Goal: Transaction & Acquisition: Download file/media

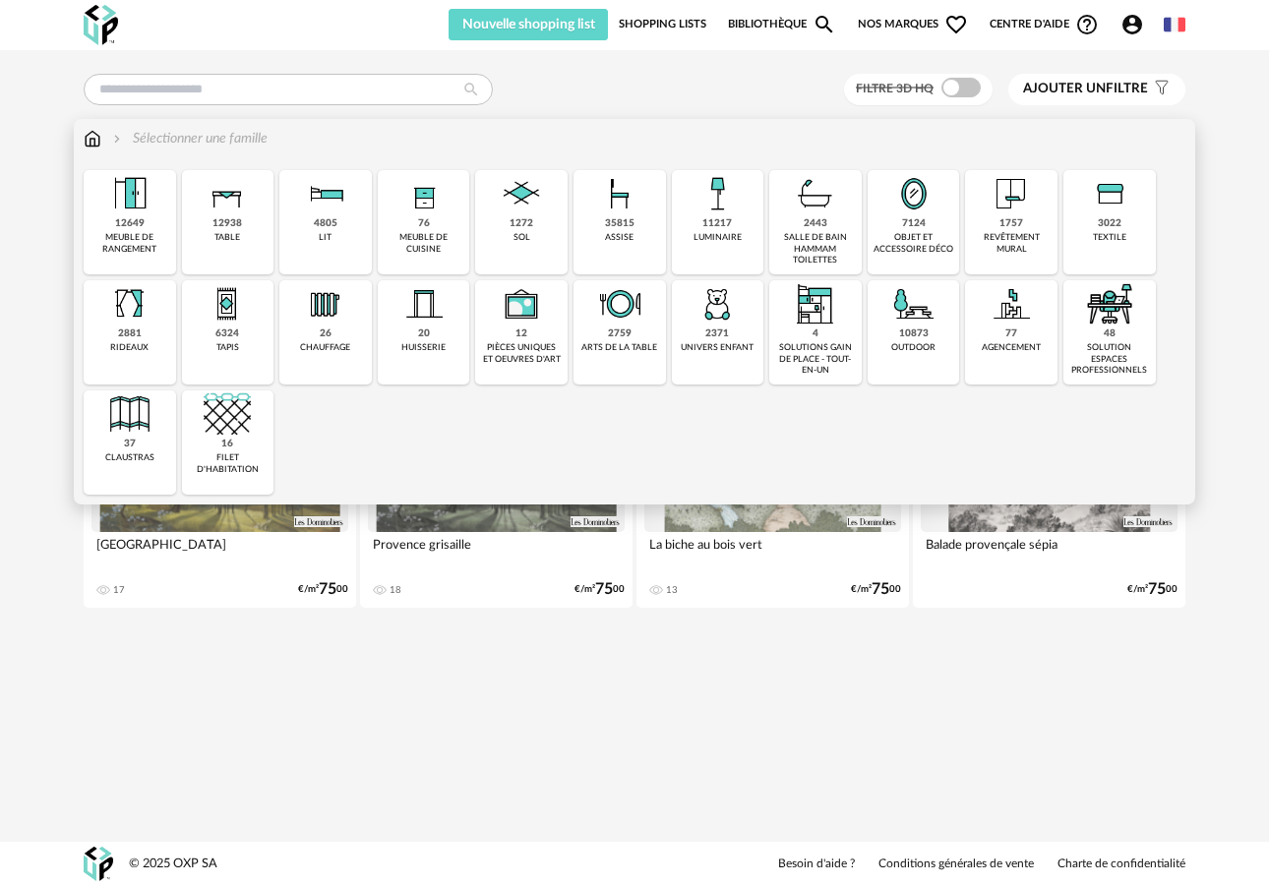
click at [415, 243] on div "meuble de cuisine" at bounding box center [424, 243] width 81 height 23
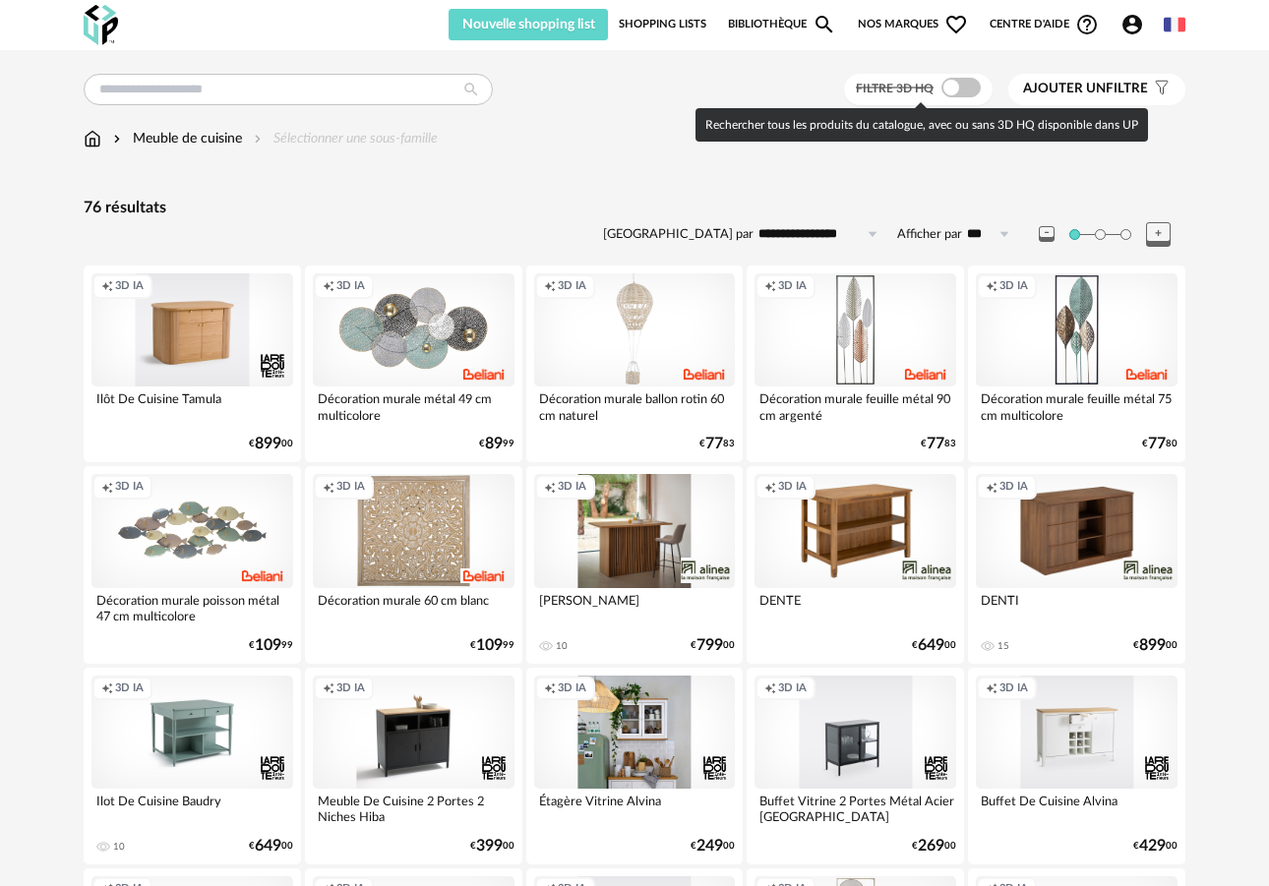
click at [951, 88] on span at bounding box center [960, 88] width 39 height 20
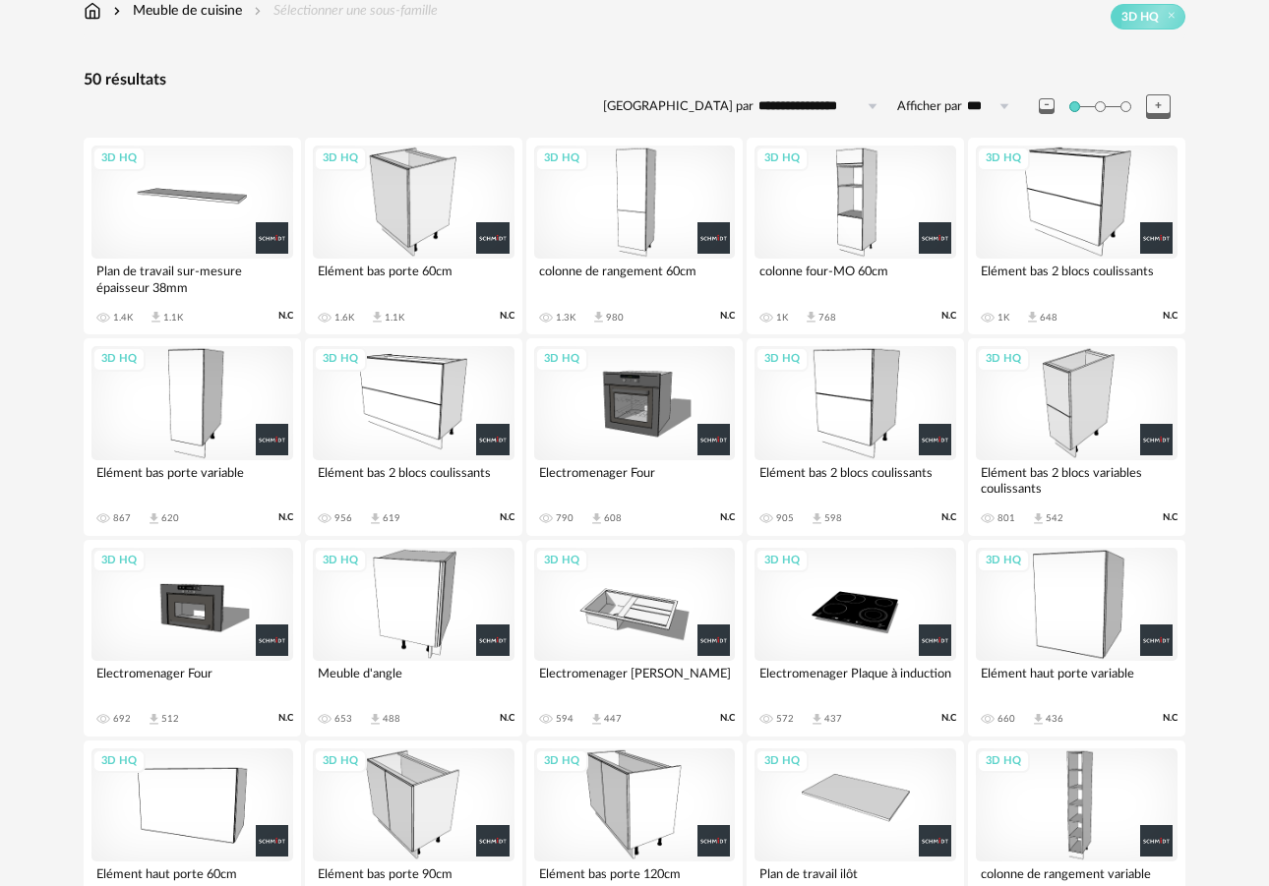
scroll to position [122, 0]
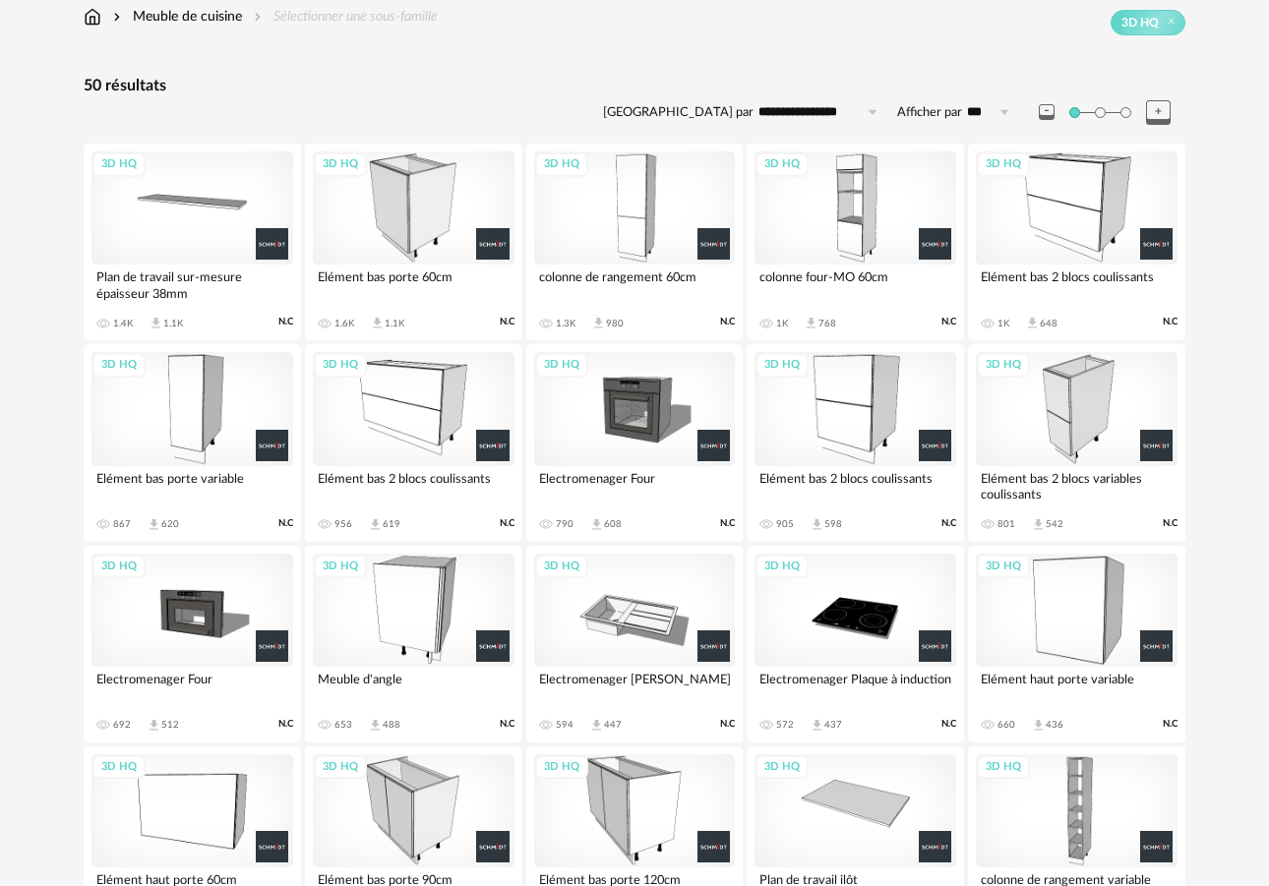
click at [194, 222] on div "3D HQ" at bounding box center [192, 207] width 202 height 113
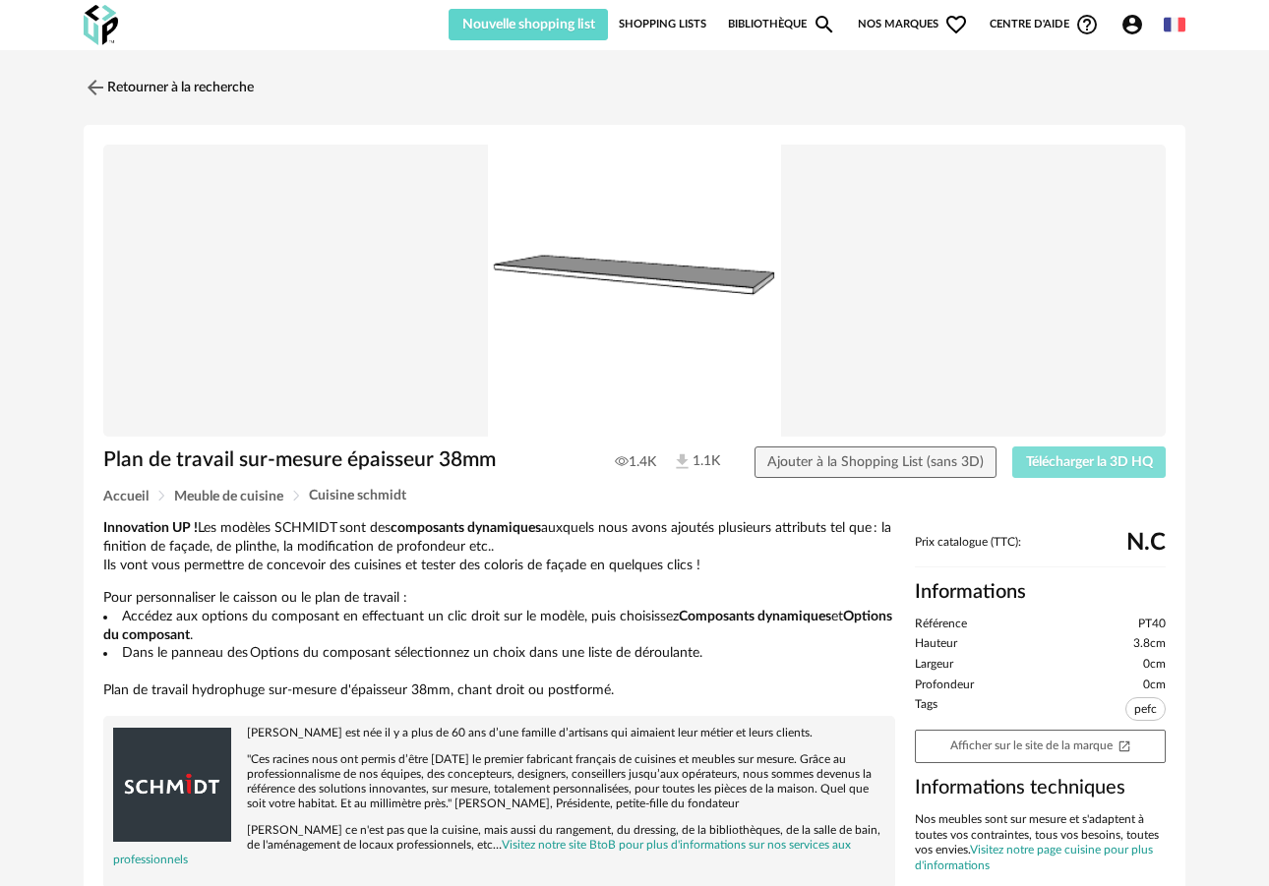
click at [1060, 456] on span "Télécharger la 3D HQ" at bounding box center [1089, 462] width 127 height 14
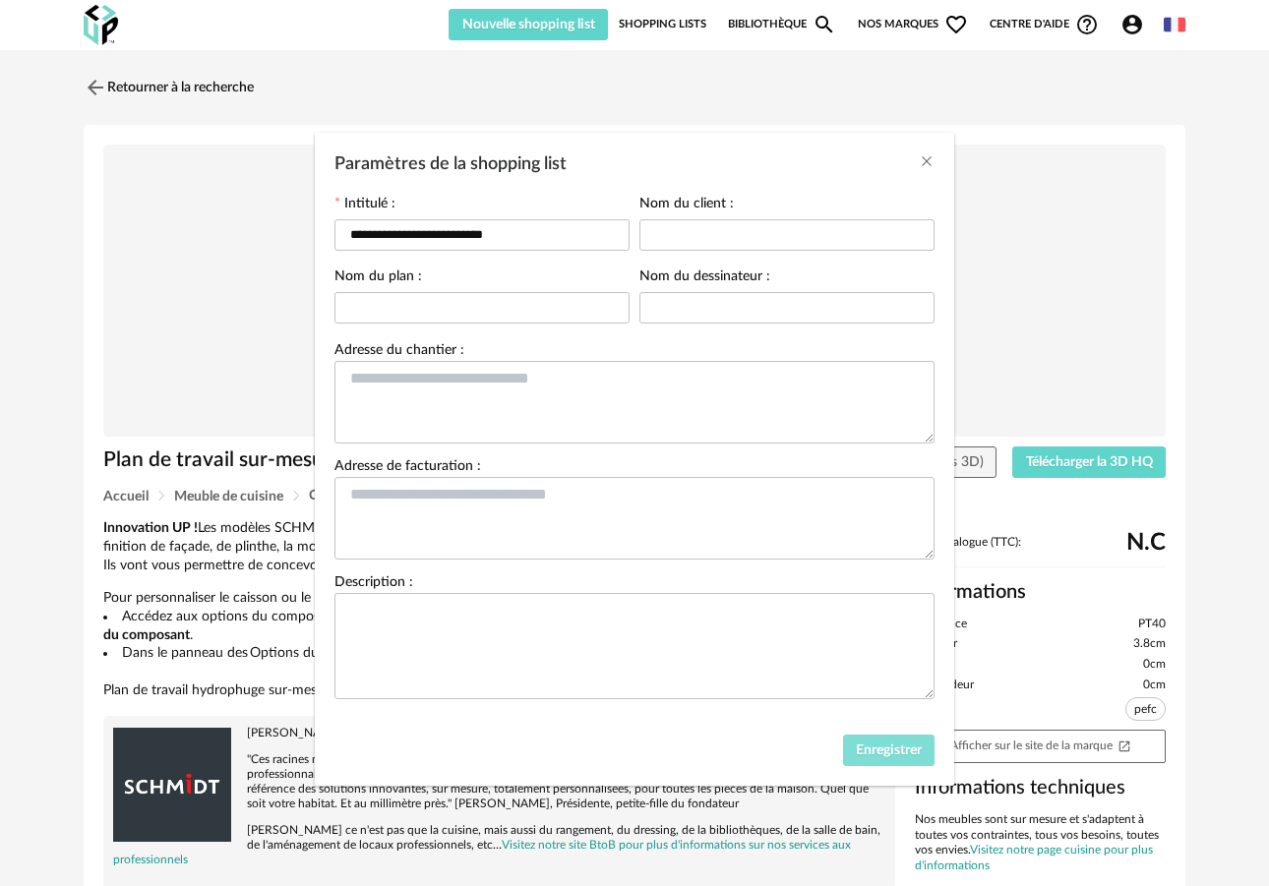
click at [898, 766] on button "Enregistrer" at bounding box center [889, 750] width 92 height 31
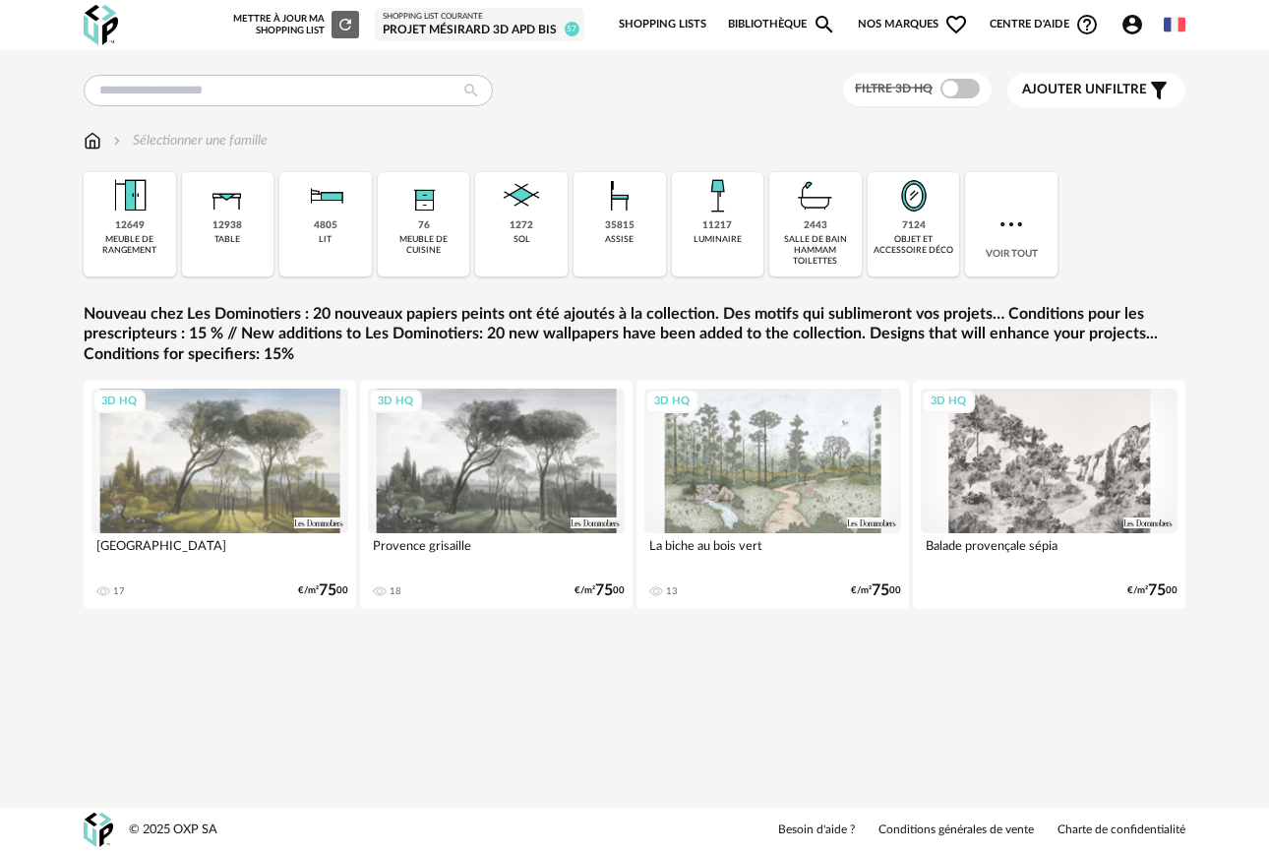
click at [407, 220] on div "76 meuble de cuisine" at bounding box center [424, 224] width 92 height 104
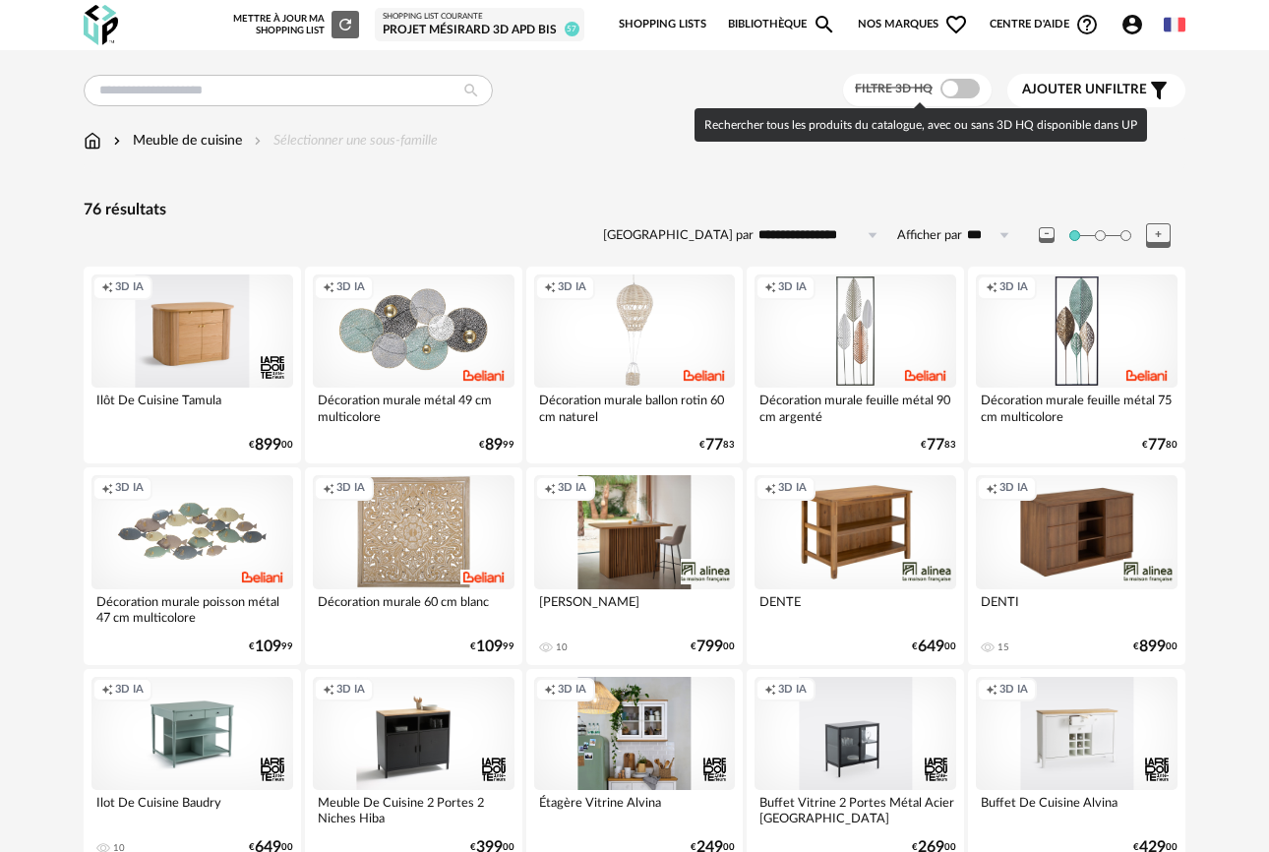
click at [953, 92] on span at bounding box center [959, 89] width 39 height 20
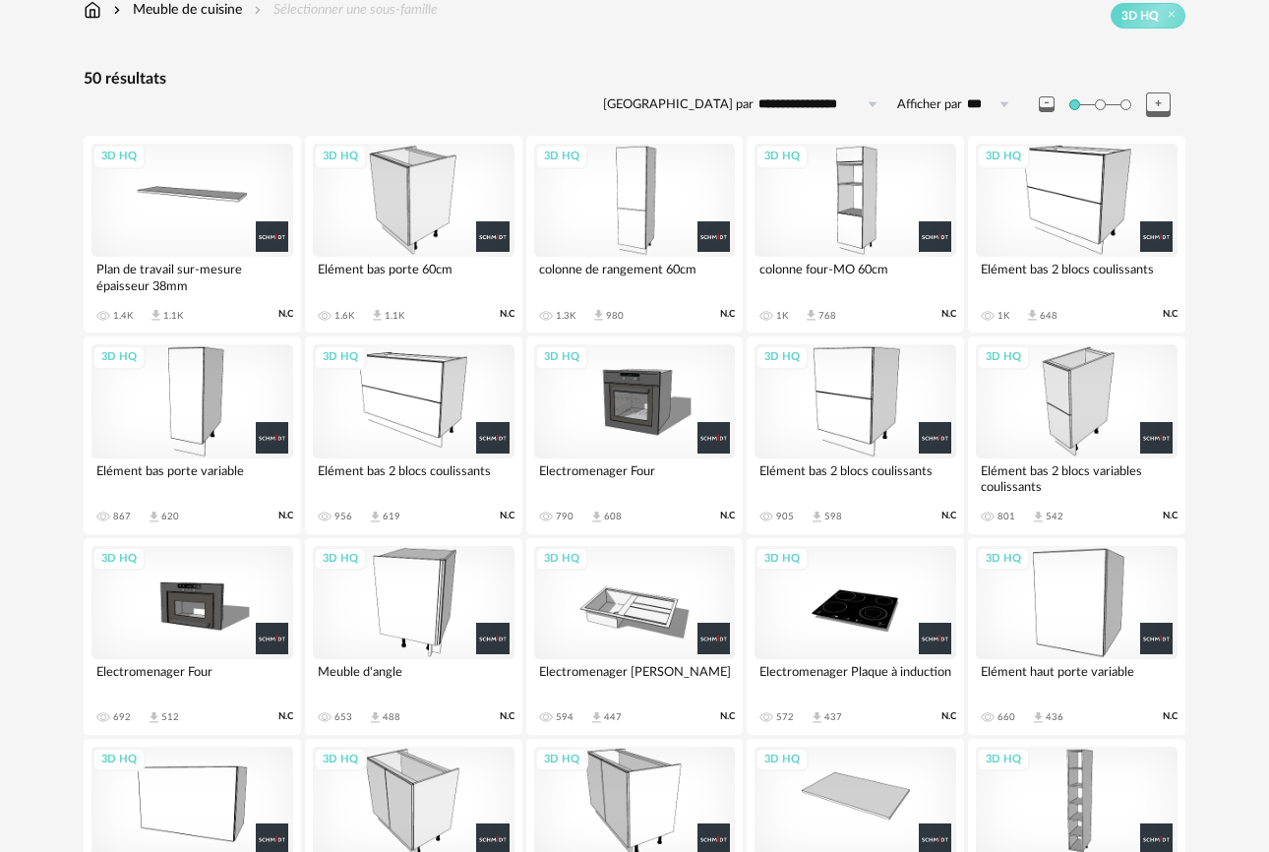
scroll to position [185, 0]
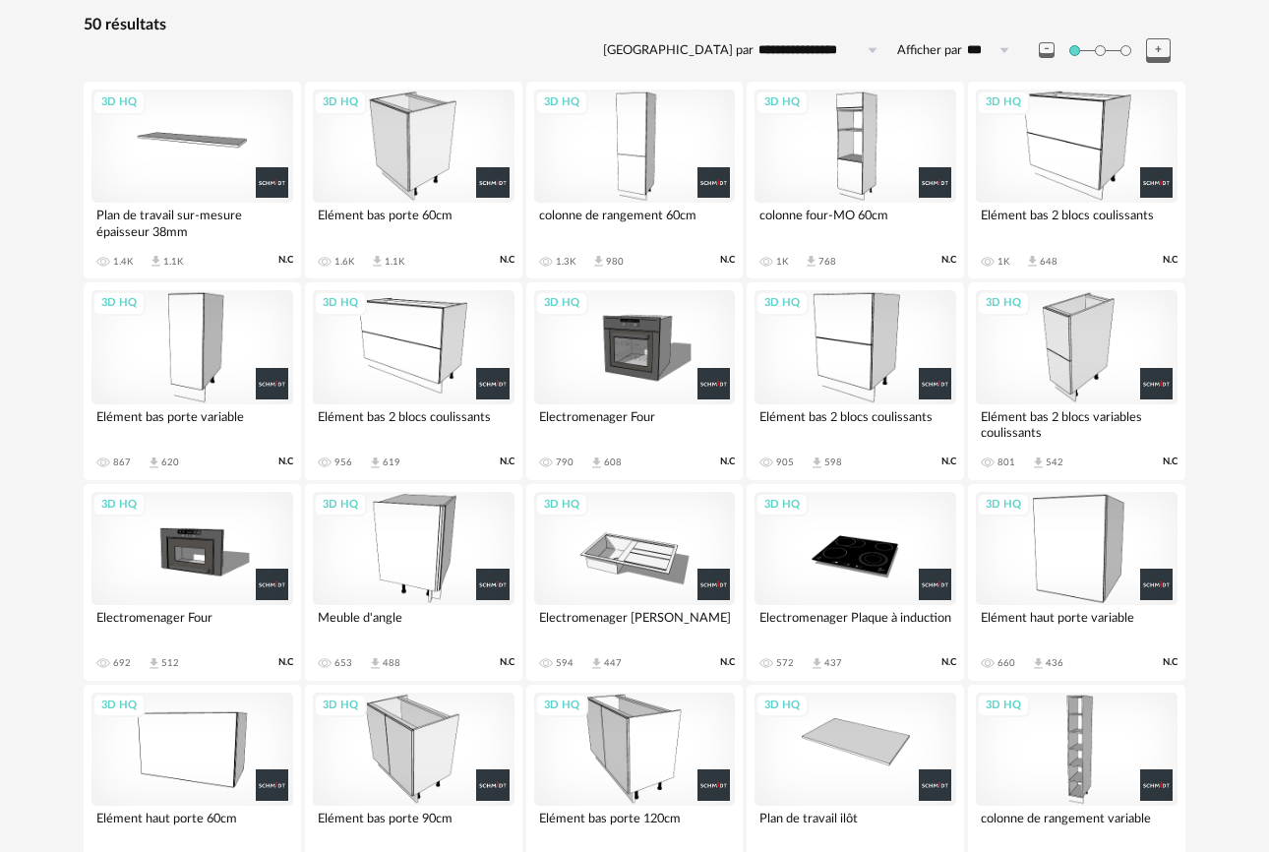
click at [859, 729] on div "3D HQ" at bounding box center [855, 748] width 202 height 113
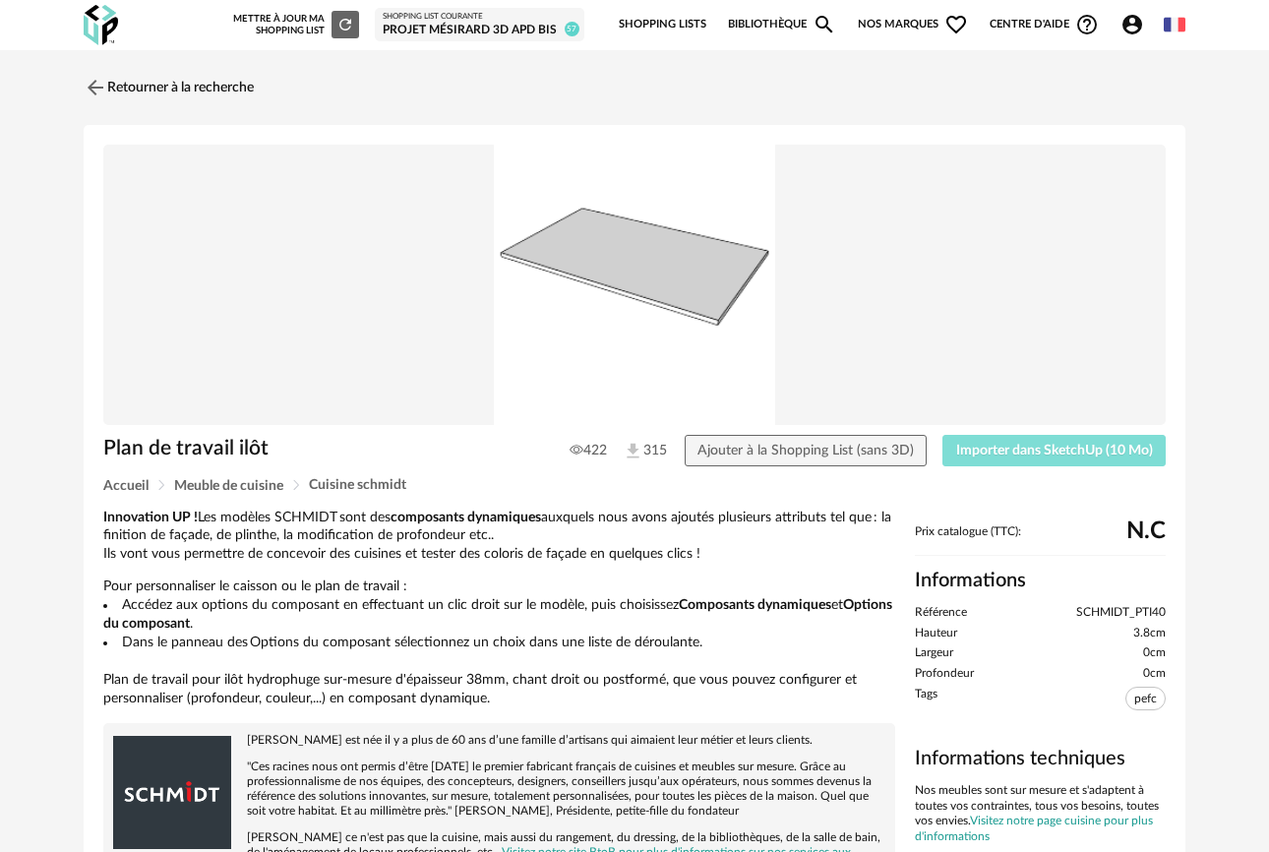
click at [987, 457] on span "Importer dans SketchUp (10 Mo)" at bounding box center [1054, 450] width 197 height 14
